Goal: Find contact information: Find contact information

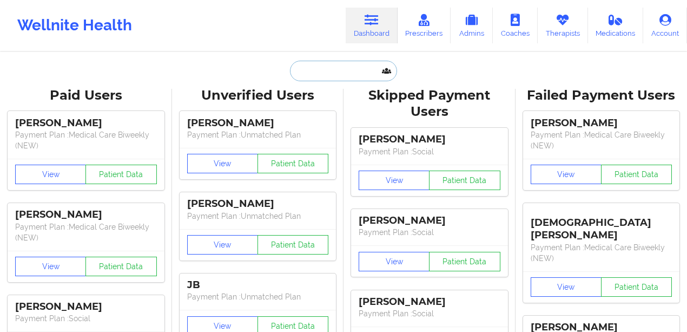
drag, startPoint x: 316, startPoint y: 64, endPoint x: 323, endPoint y: 65, distance: 7.1
click at [316, 65] on input "text" at bounding box center [343, 71] width 107 height 21
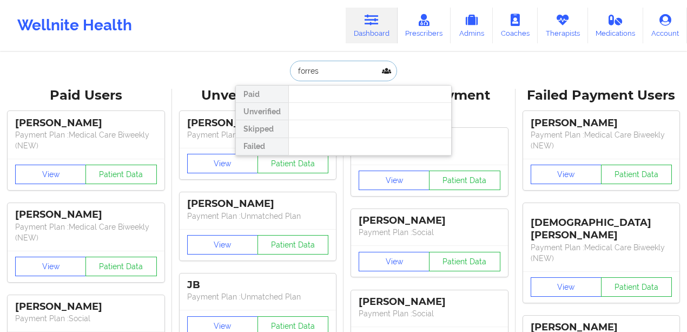
type input "[PERSON_NAME]"
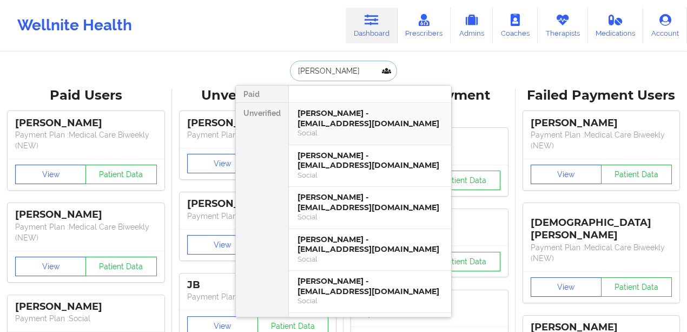
click at [371, 120] on div "[PERSON_NAME] - [EMAIL_ADDRESS][DOMAIN_NAME]" at bounding box center [370, 118] width 145 height 20
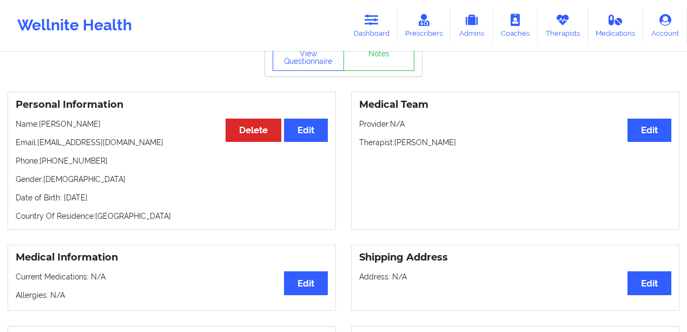
scroll to position [34, 0]
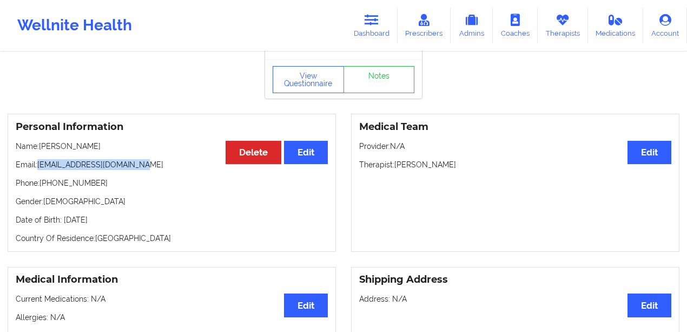
drag, startPoint x: 142, startPoint y: 163, endPoint x: 38, endPoint y: 166, distance: 103.9
click at [38, 166] on p "Email: [EMAIL_ADDRESS][DOMAIN_NAME]" at bounding box center [172, 164] width 312 height 11
copy p "[EMAIL_ADDRESS][DOMAIN_NAME]"
click at [382, 20] on link "Dashboard" at bounding box center [372, 26] width 52 height 36
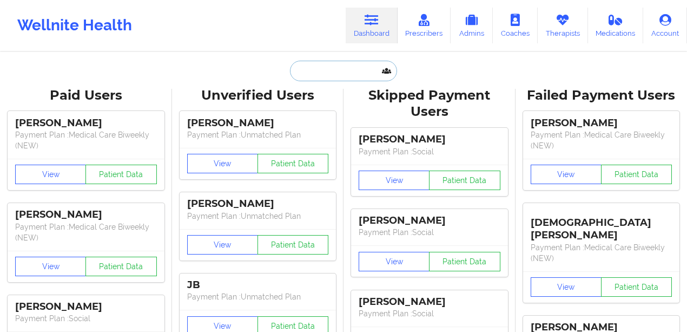
click at [354, 70] on input "text" at bounding box center [343, 71] width 107 height 21
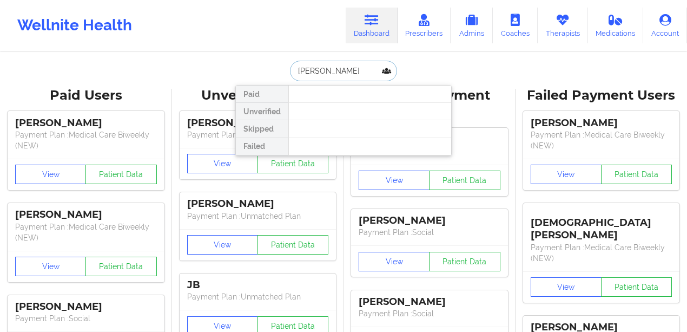
type input "[PERSON_NAME]"
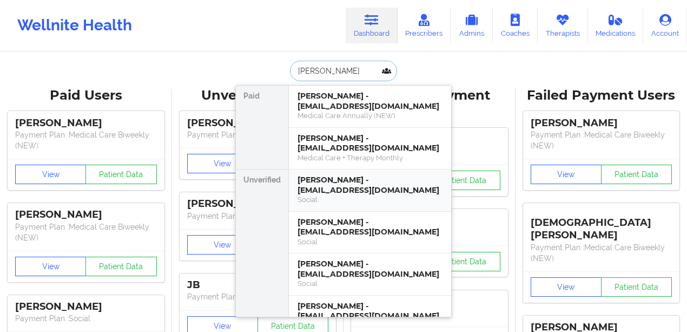
click at [341, 179] on div "[PERSON_NAME] - [EMAIL_ADDRESS][DOMAIN_NAME]" at bounding box center [370, 185] width 145 height 20
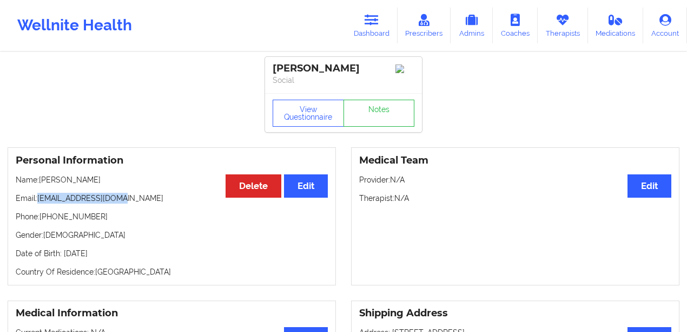
drag, startPoint x: 124, startPoint y: 195, endPoint x: 38, endPoint y: 202, distance: 86.3
click at [38, 202] on p "Email: [EMAIL_ADDRESS][DOMAIN_NAME]" at bounding box center [172, 198] width 312 height 11
copy p "[EMAIL_ADDRESS][DOMAIN_NAME]"
click at [373, 29] on link "Dashboard" at bounding box center [372, 26] width 52 height 36
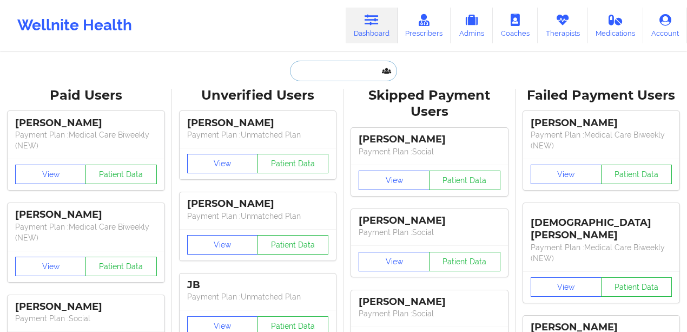
click at [316, 68] on input "text" at bounding box center [343, 71] width 107 height 21
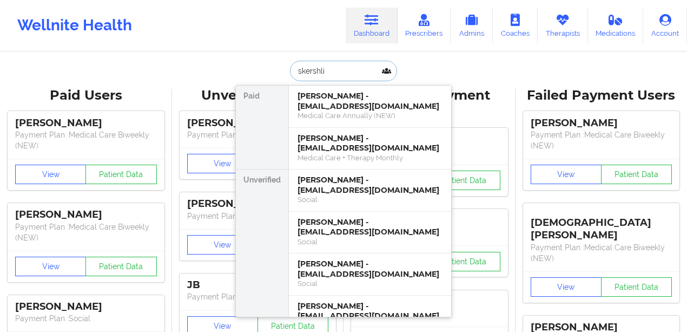
type input "skershlie"
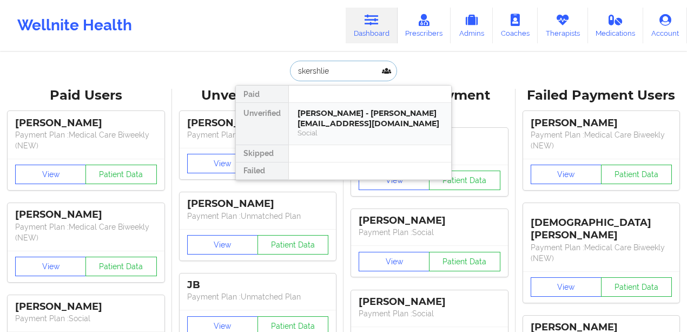
click at [371, 110] on div "[PERSON_NAME] - [PERSON_NAME][EMAIL_ADDRESS][DOMAIN_NAME]" at bounding box center [370, 118] width 145 height 20
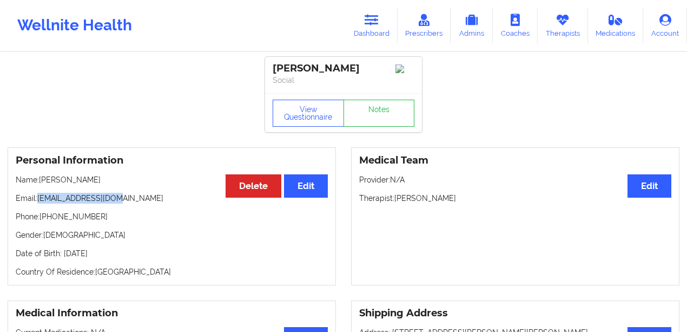
drag, startPoint x: 129, startPoint y: 203, endPoint x: 38, endPoint y: 201, distance: 90.9
click at [38, 201] on p "Email: [EMAIL_ADDRESS][DOMAIN_NAME]" at bounding box center [172, 198] width 312 height 11
copy p "[EMAIL_ADDRESS][DOMAIN_NAME]"
